Goal: Find specific page/section: Find specific page/section

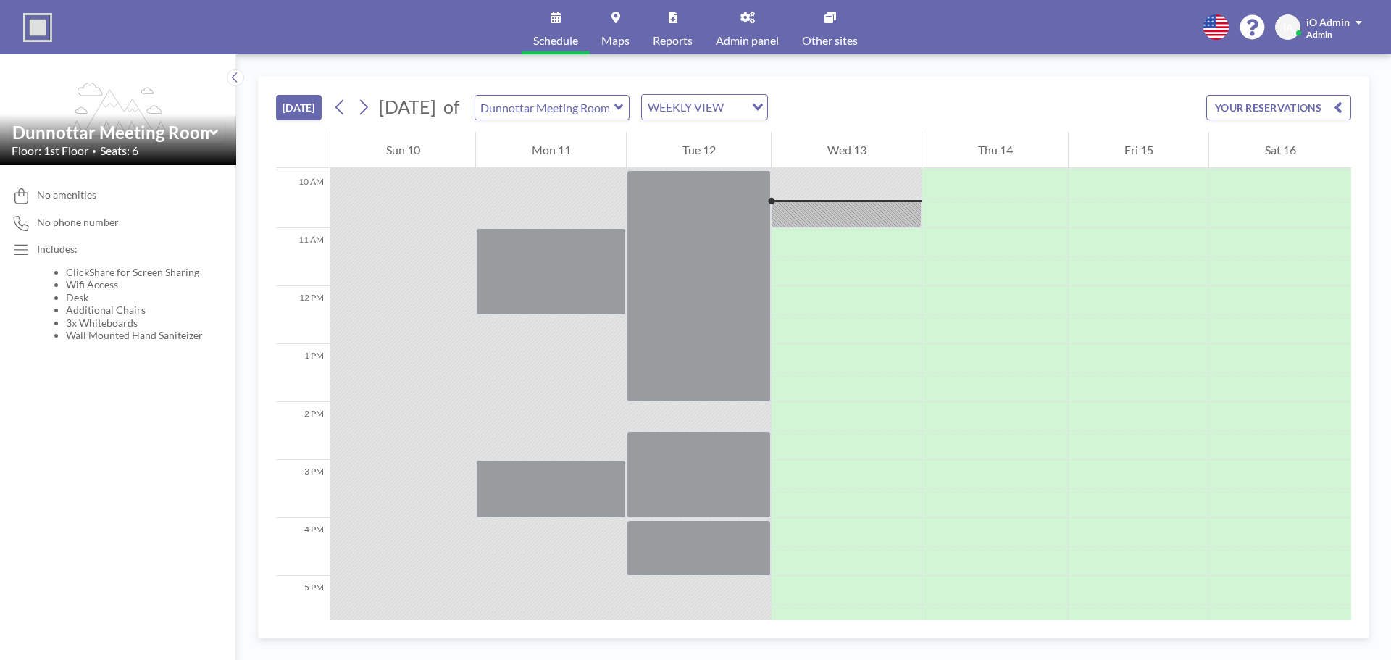
scroll to position [580, 0]
click at [761, 35] on span "Admin panel" at bounding box center [747, 41] width 63 height 12
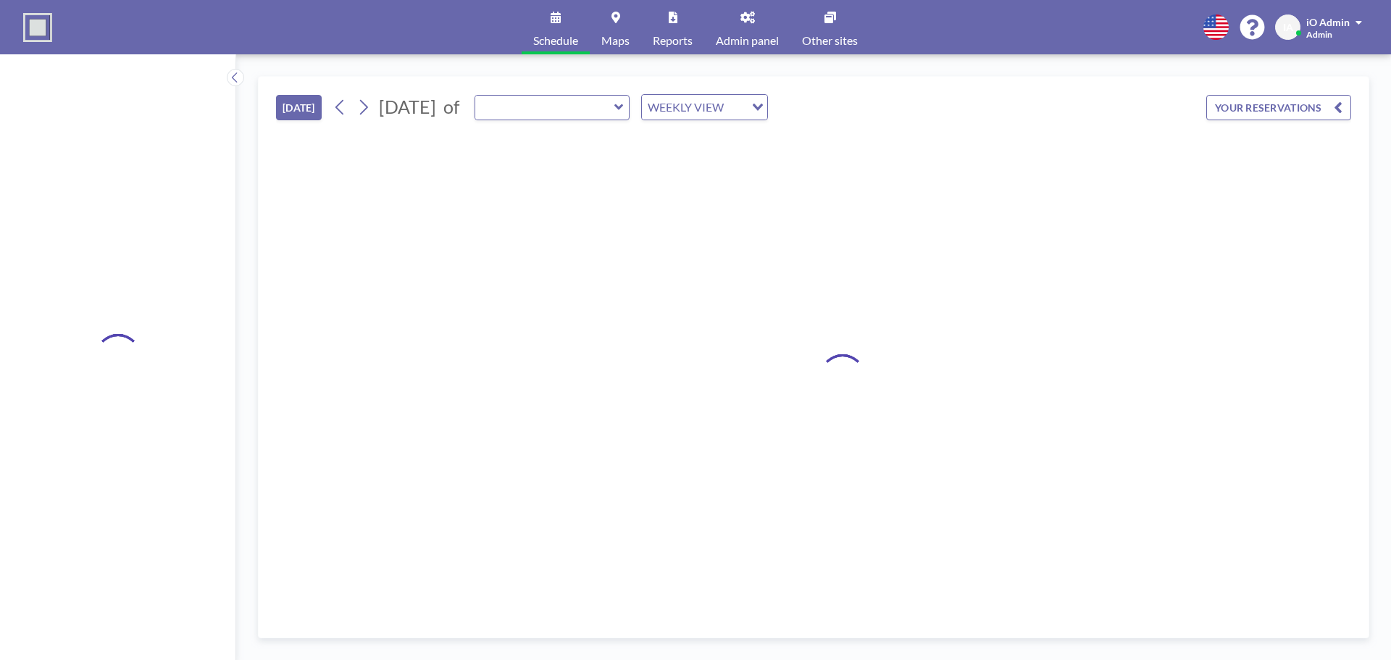
type input "Dunnottar Meeting Room"
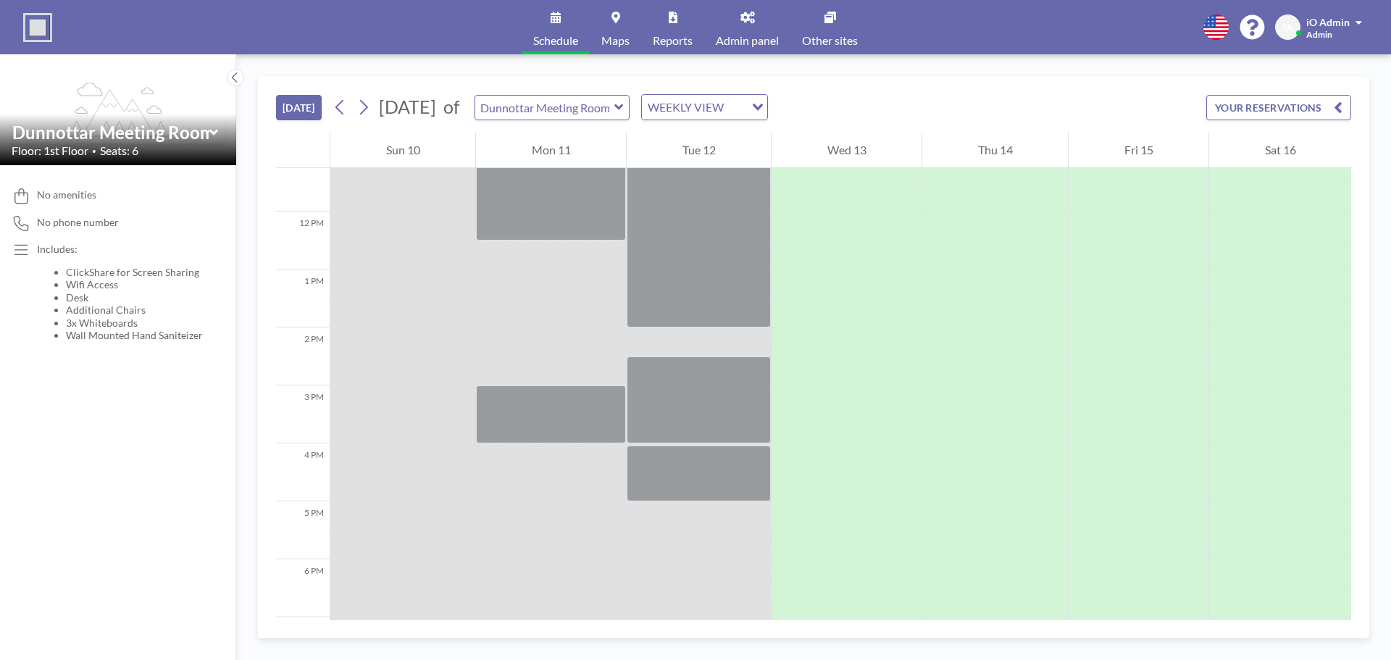
scroll to position [507, 0]
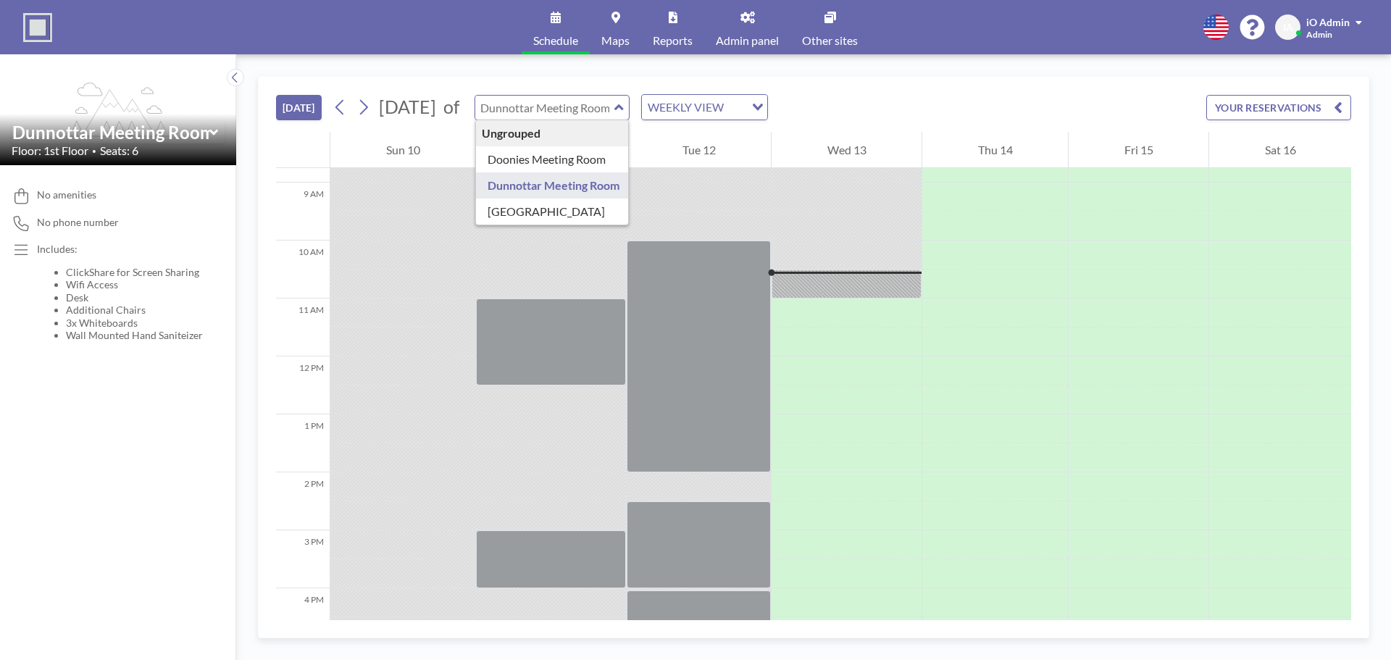
click at [614, 111] on input "text" at bounding box center [544, 108] width 139 height 24
type input "Doonies Meeting Room"
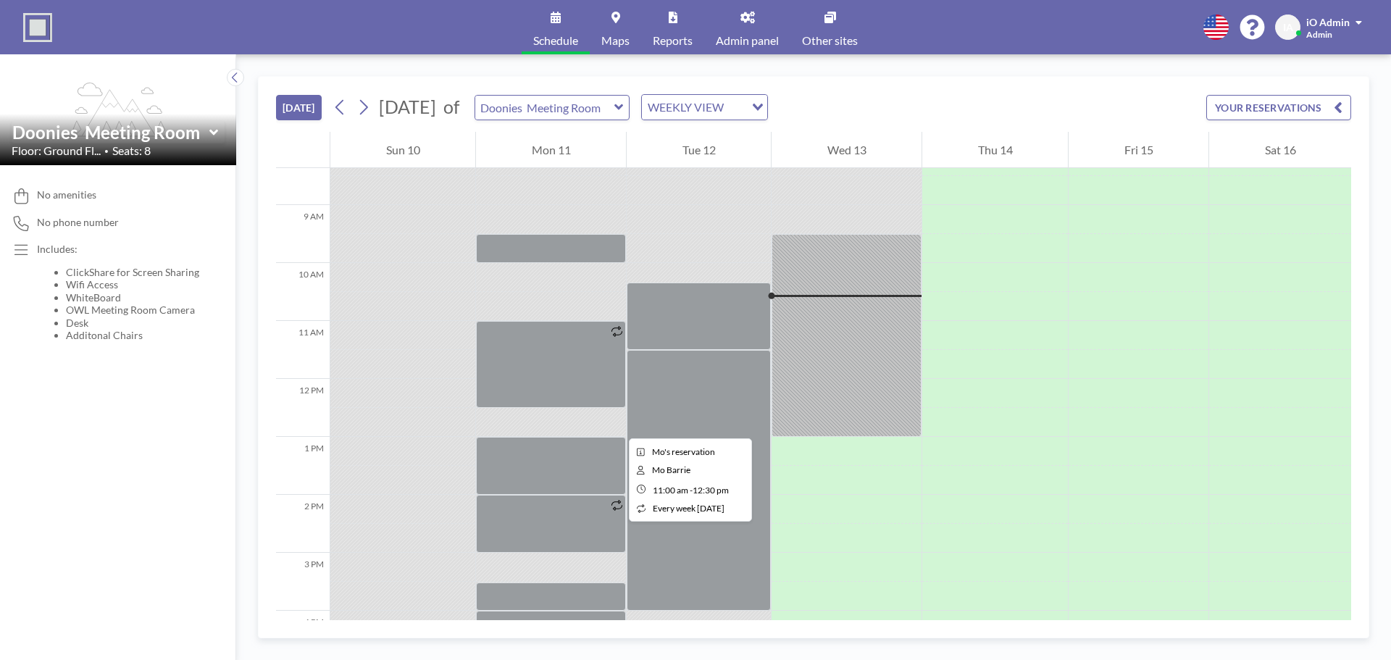
scroll to position [435, 0]
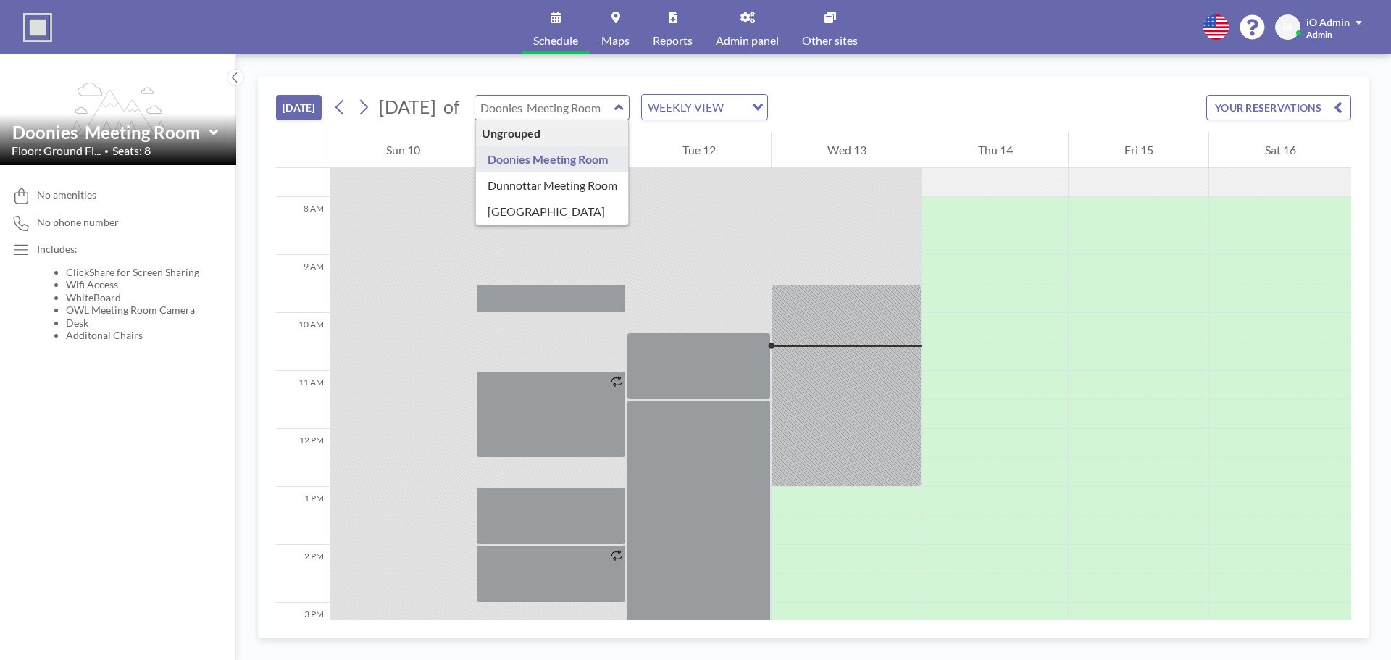
click at [604, 111] on input "text" at bounding box center [544, 108] width 139 height 24
type input "[GEOGRAPHIC_DATA]"
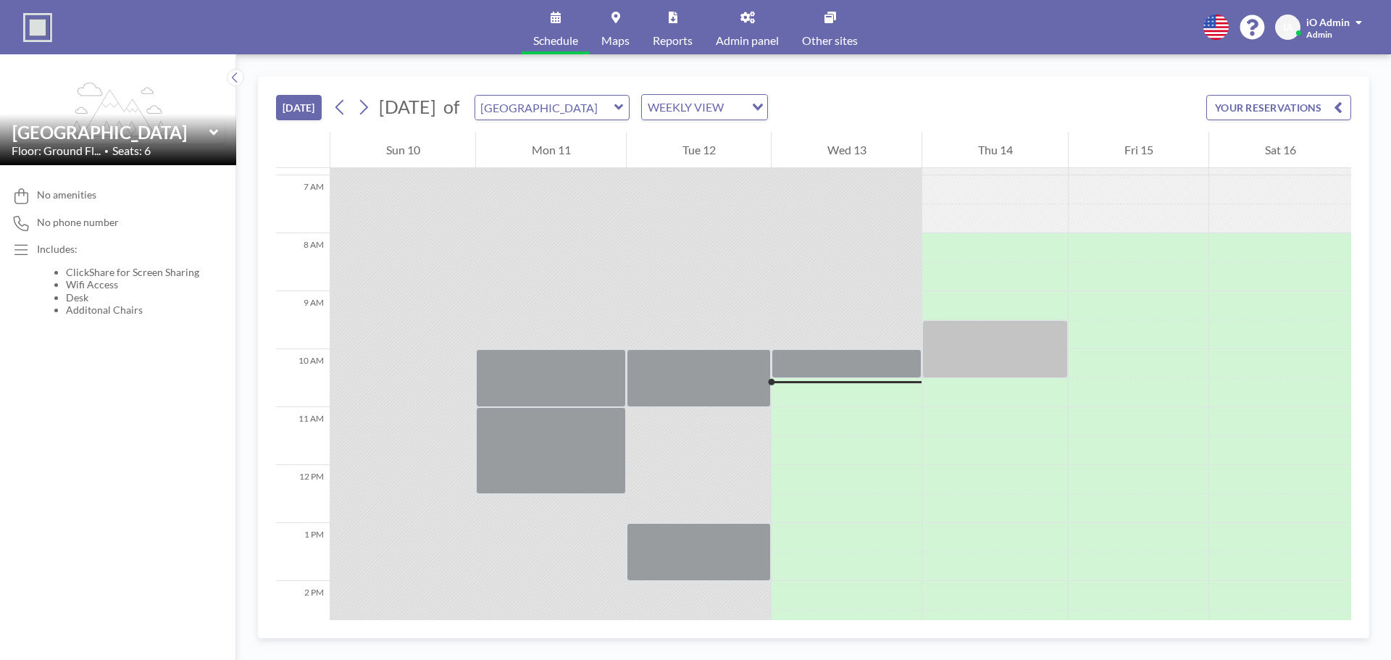
scroll to position [362, 0]
